Goal: Information Seeking & Learning: Learn about a topic

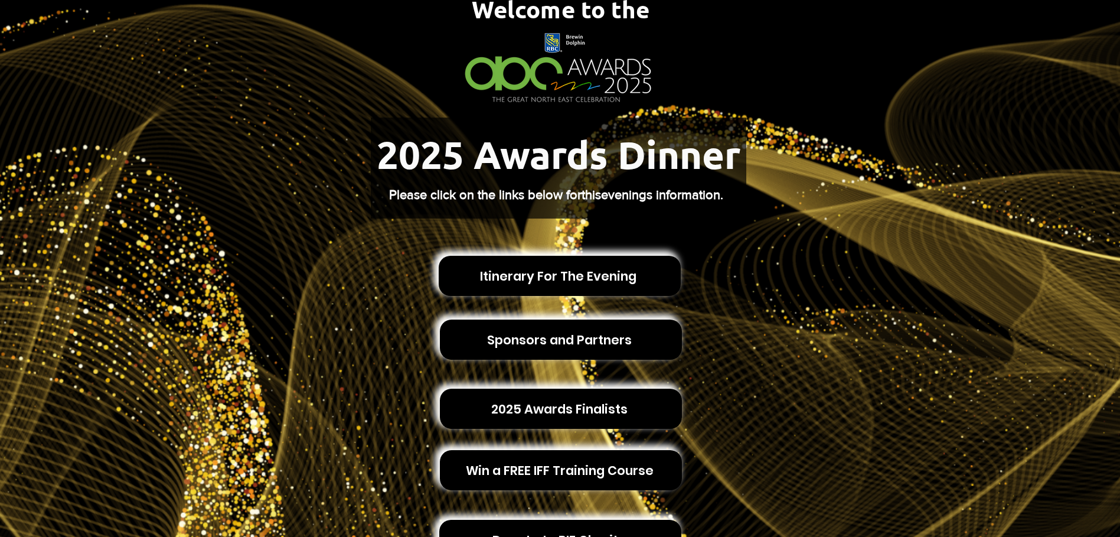
scroll to position [177, 0]
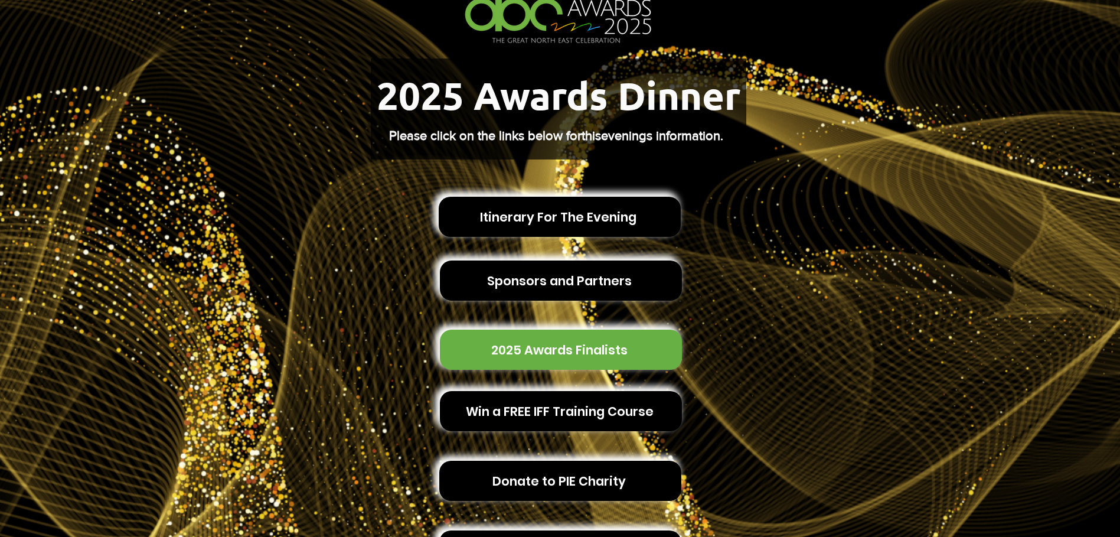
click at [542, 351] on span "2025 Awards Finalists" at bounding box center [561, 350] width 242 height 40
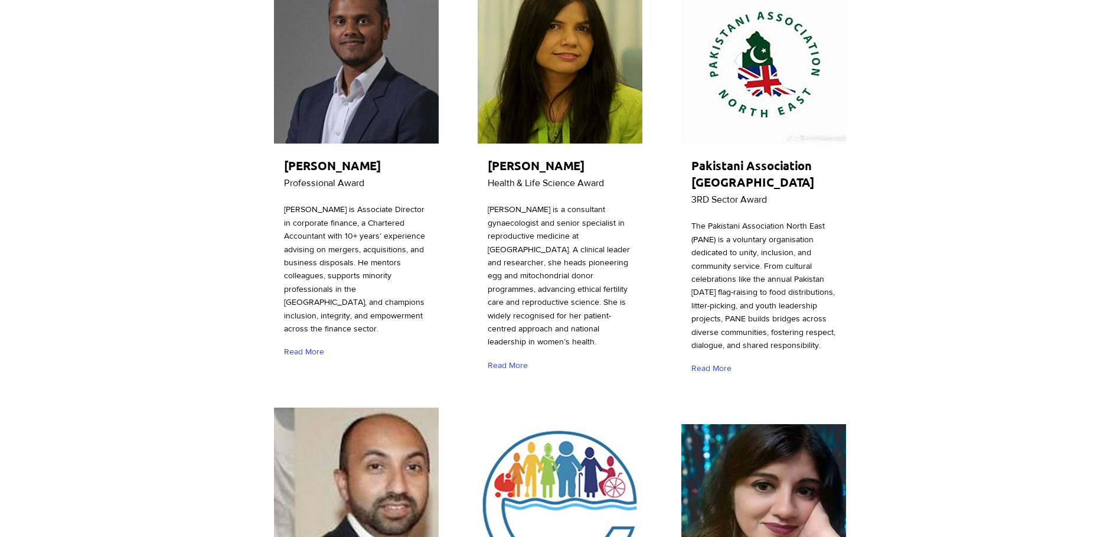
scroll to position [177, 0]
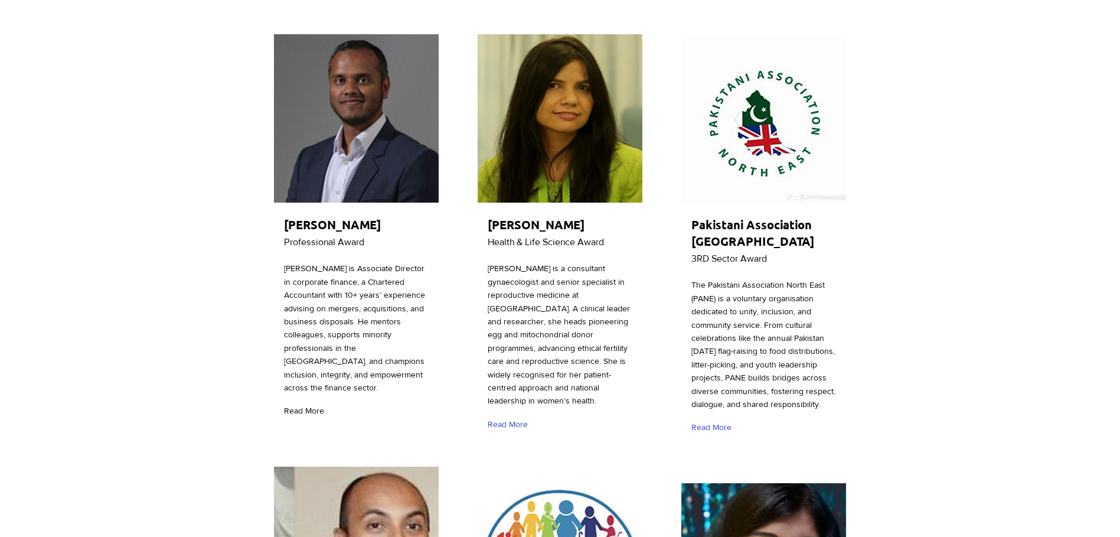
click at [291, 405] on span "Read More" at bounding box center [304, 411] width 40 height 12
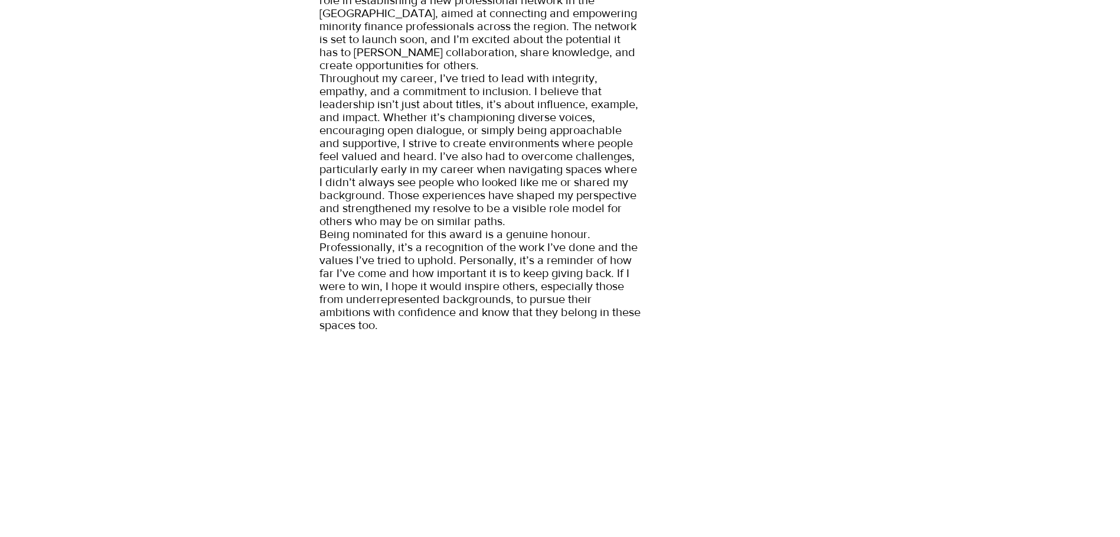
scroll to position [650, 0]
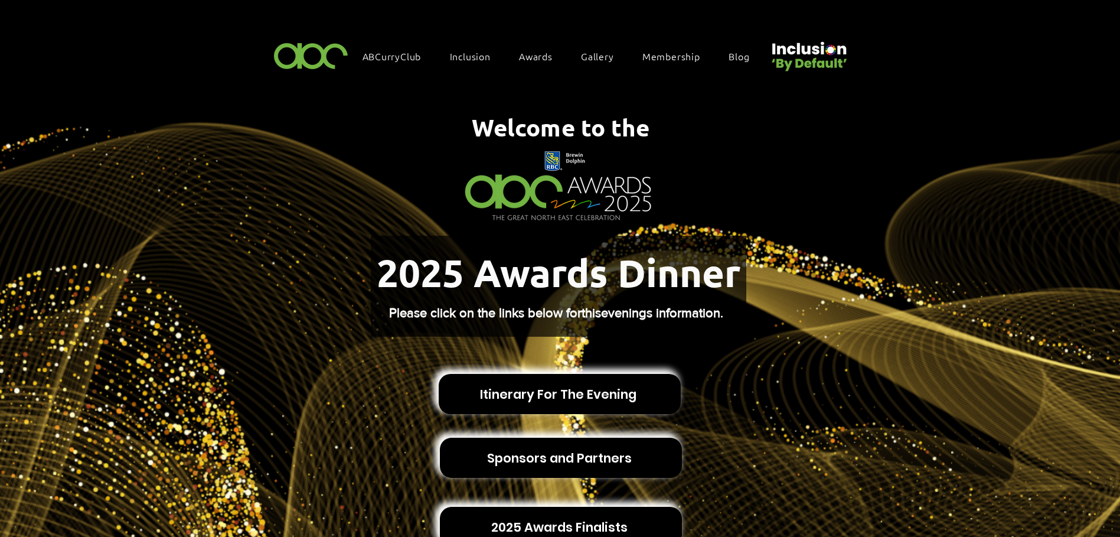
scroll to position [236, 0]
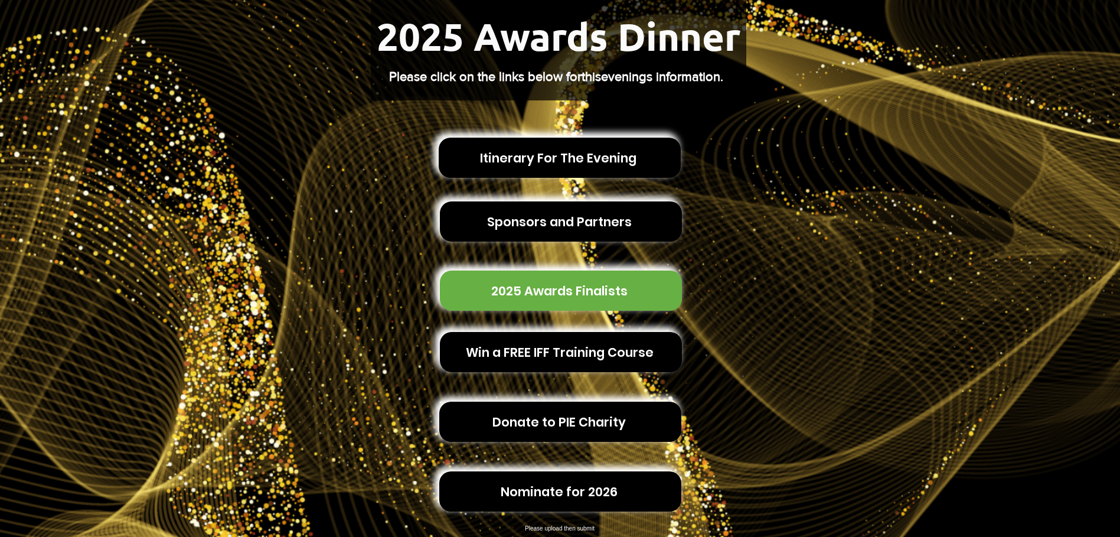
click at [572, 282] on span "2025 Awards Finalists" at bounding box center [559, 291] width 136 height 18
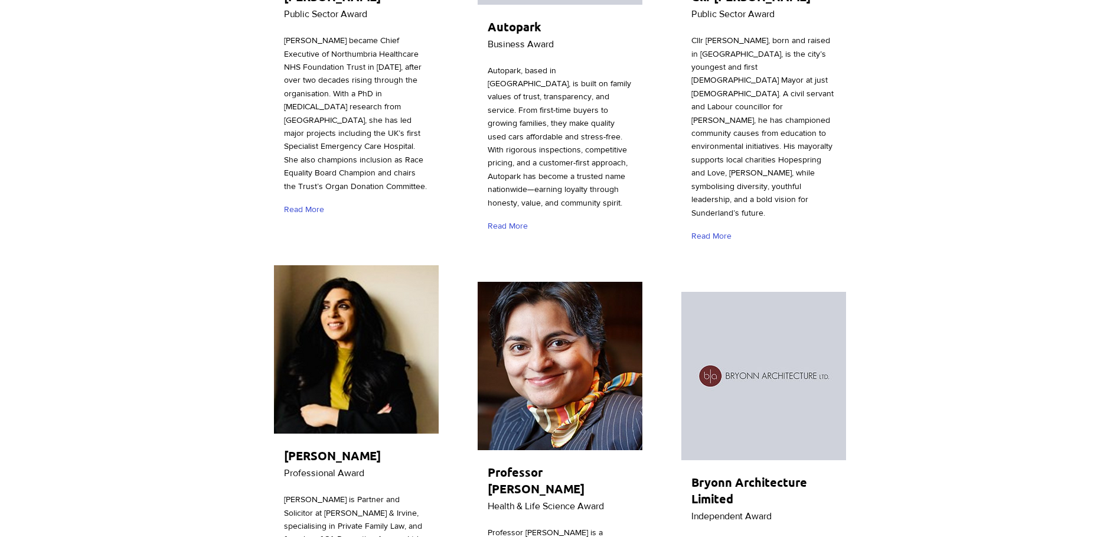
scroll to position [1949, 0]
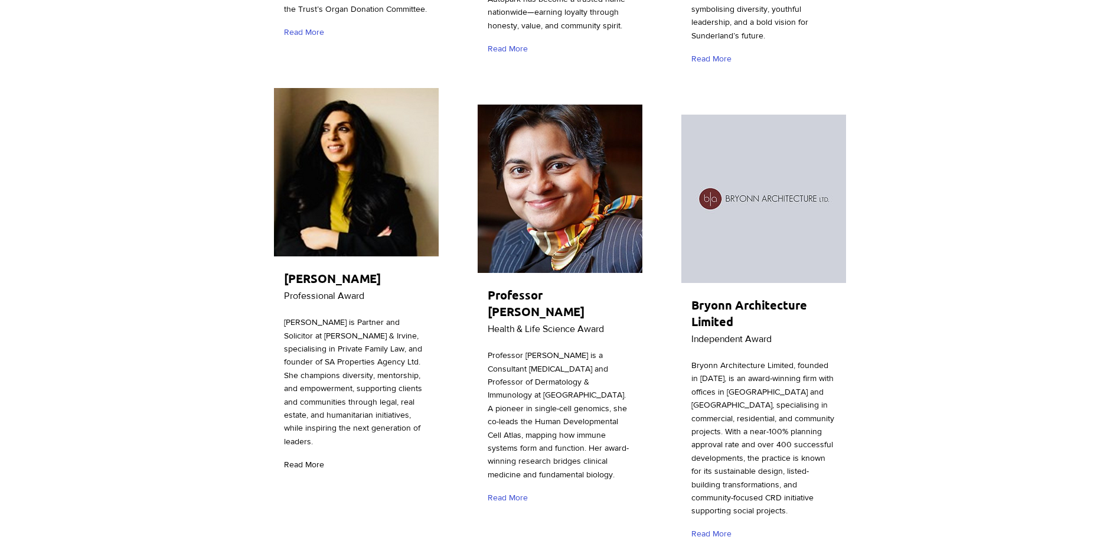
click at [295, 459] on span "Read More" at bounding box center [304, 465] width 40 height 12
